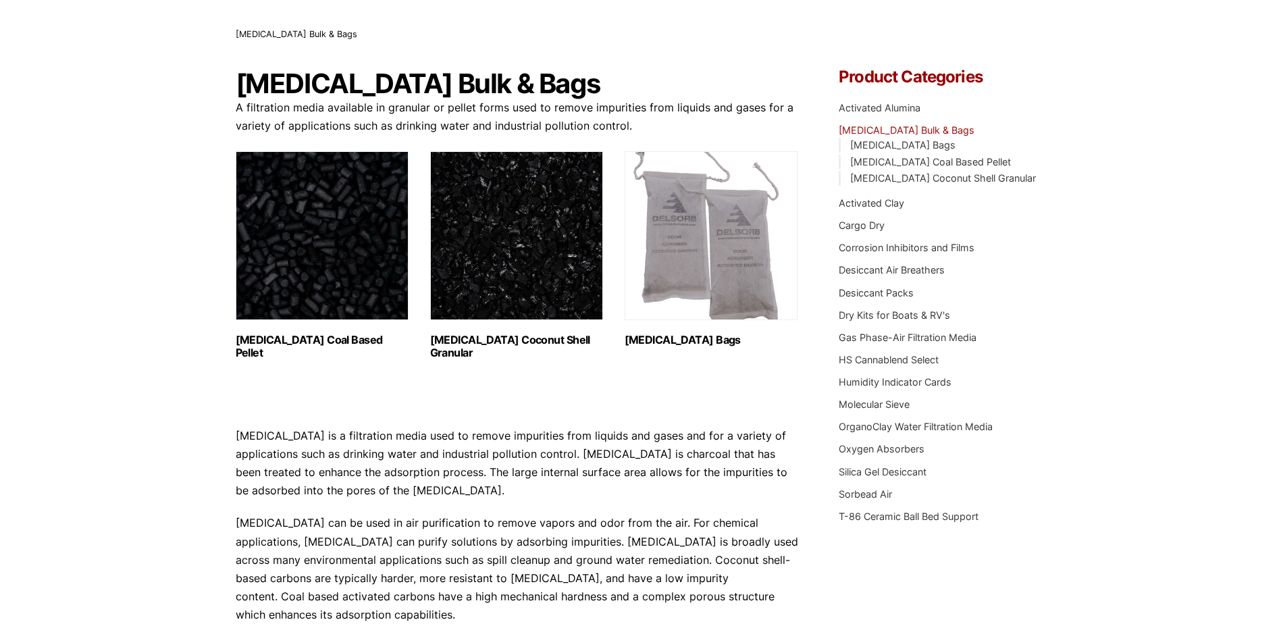
scroll to position [68, 0]
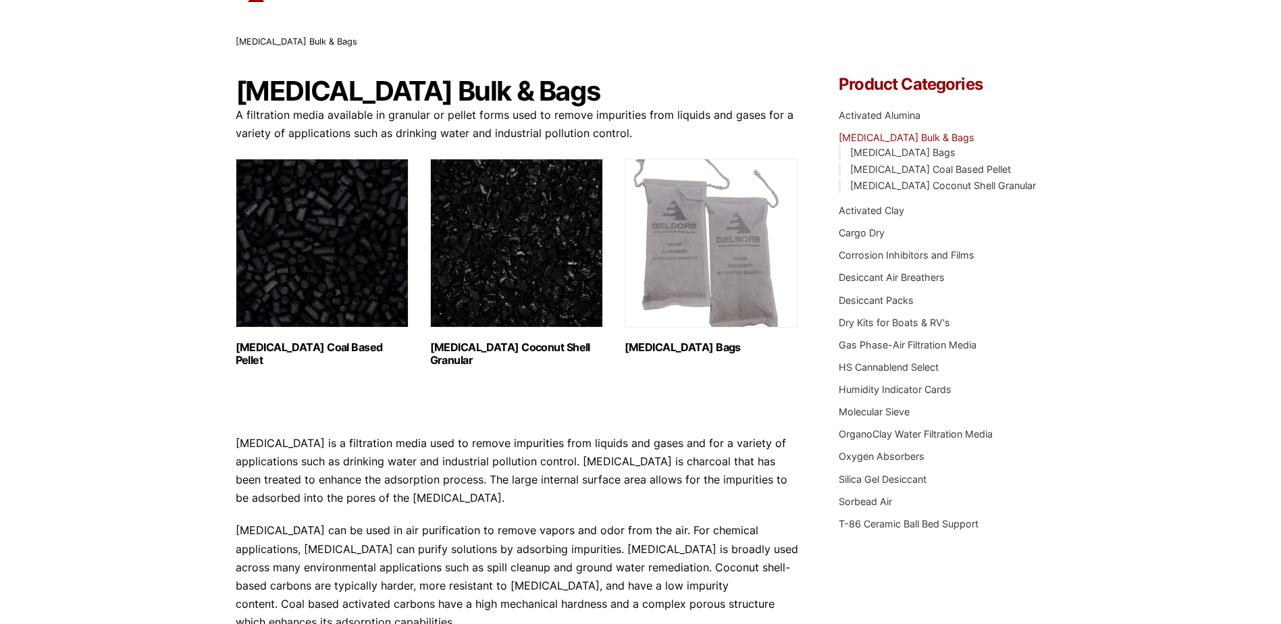
click at [319, 348] on h2 "Activated Carbon Coal Based Pellet (1)" at bounding box center [322, 354] width 173 height 26
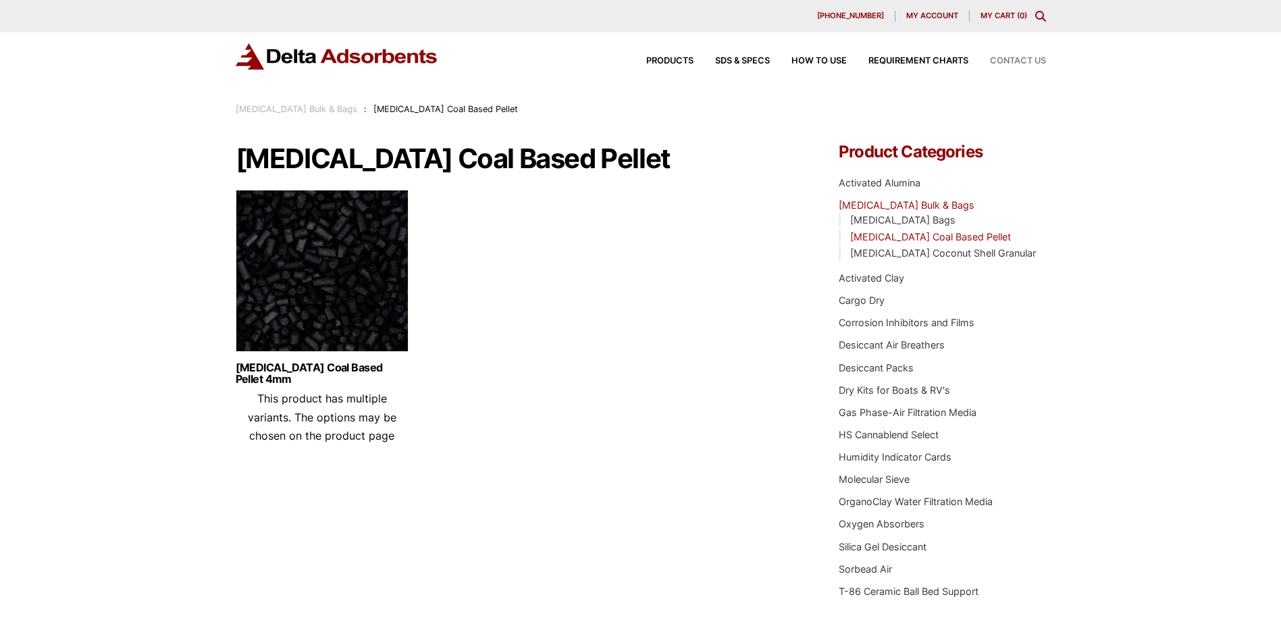
click at [998, 58] on span "Contact Us" at bounding box center [1018, 61] width 56 height 9
